Goal: Task Accomplishment & Management: Complete application form

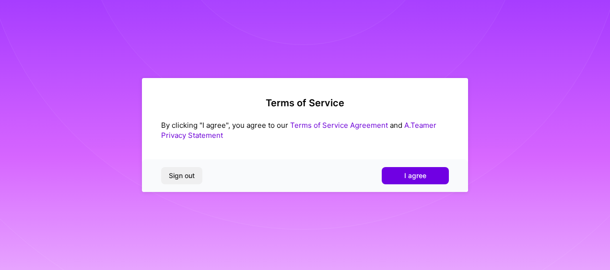
click at [340, 124] on link "Terms of Service Agreement" at bounding box center [339, 125] width 98 height 9
click at [425, 180] on span "I agree" at bounding box center [415, 176] width 22 height 10
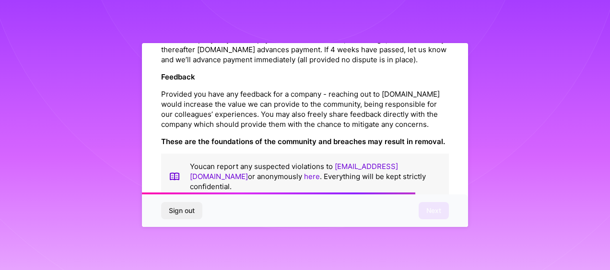
scroll to position [1174, 0]
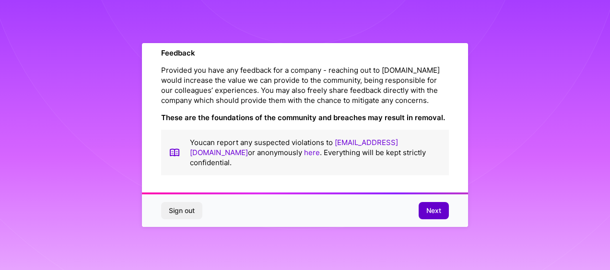
click at [433, 209] on span "Next" at bounding box center [433, 211] width 15 height 10
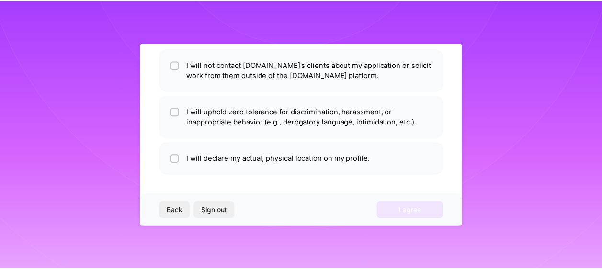
scroll to position [75, 0]
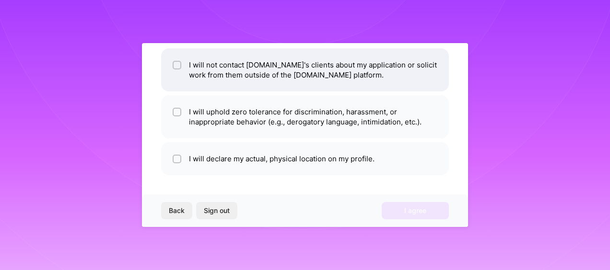
click at [180, 68] on div at bounding box center [177, 65] width 9 height 9
checkbox input "true"
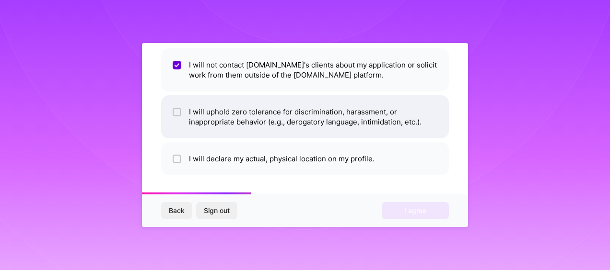
click at [176, 112] on input "checkbox" at bounding box center [177, 112] width 7 height 7
checkbox input "true"
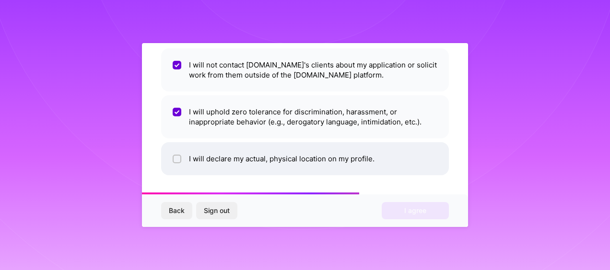
click at [175, 162] on input "checkbox" at bounding box center [177, 159] width 7 height 7
checkbox input "true"
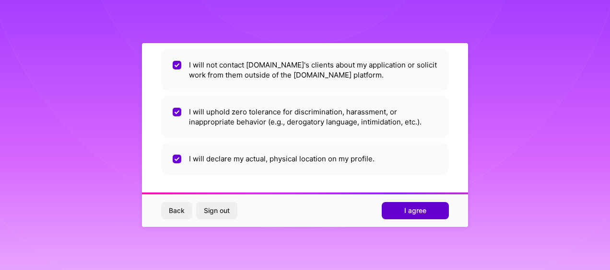
click at [416, 212] on span "I agree" at bounding box center [415, 211] width 22 height 10
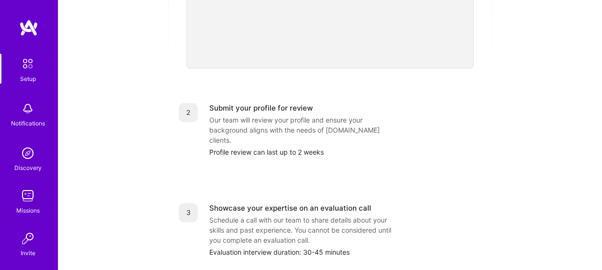
scroll to position [345, 0]
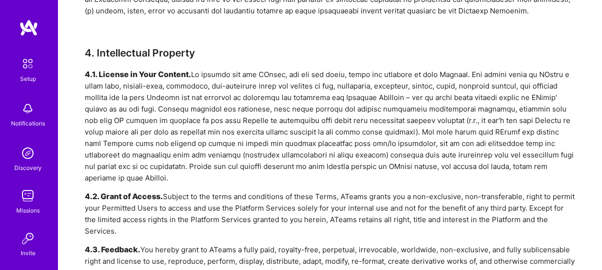
scroll to position [1078, 0]
